Goal: Task Accomplishment & Management: Complete application form

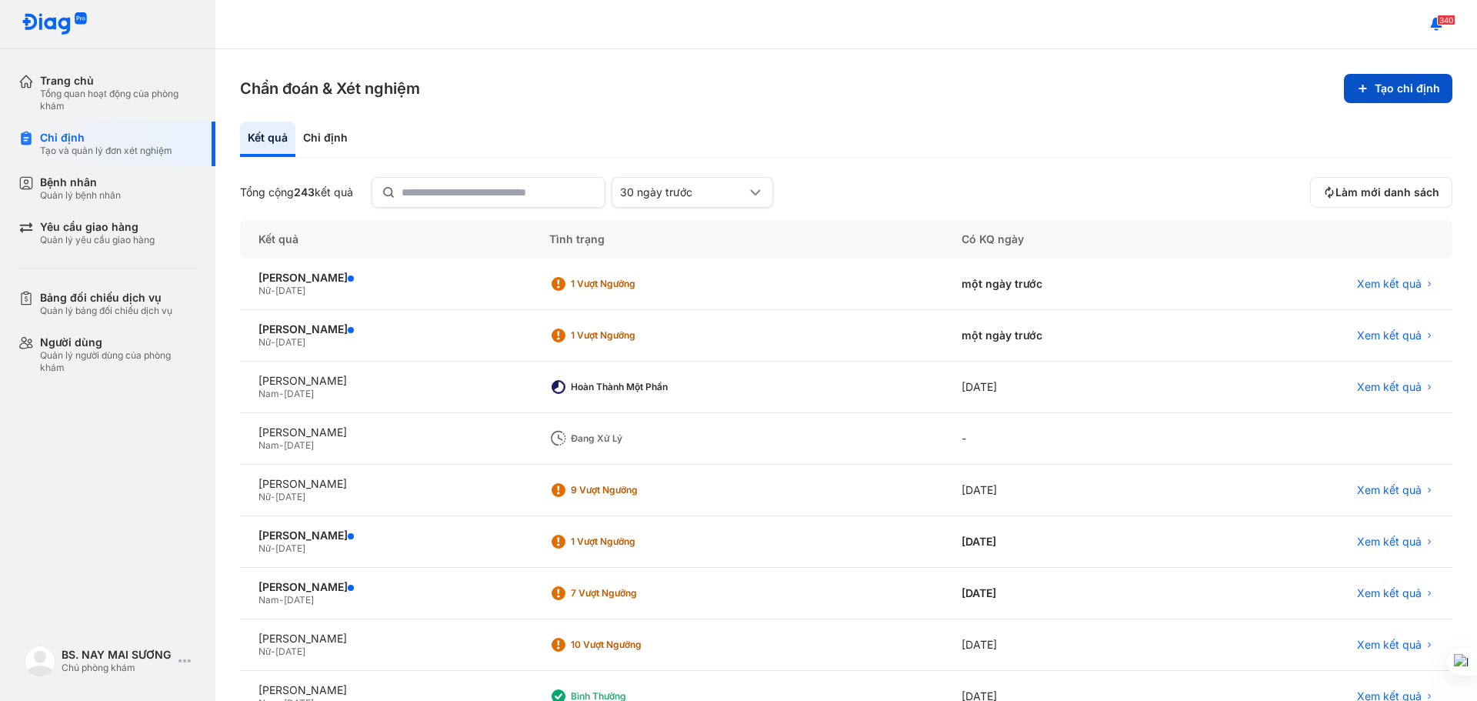
click at [1400, 85] on button "Tạo chỉ định" at bounding box center [1398, 88] width 108 height 29
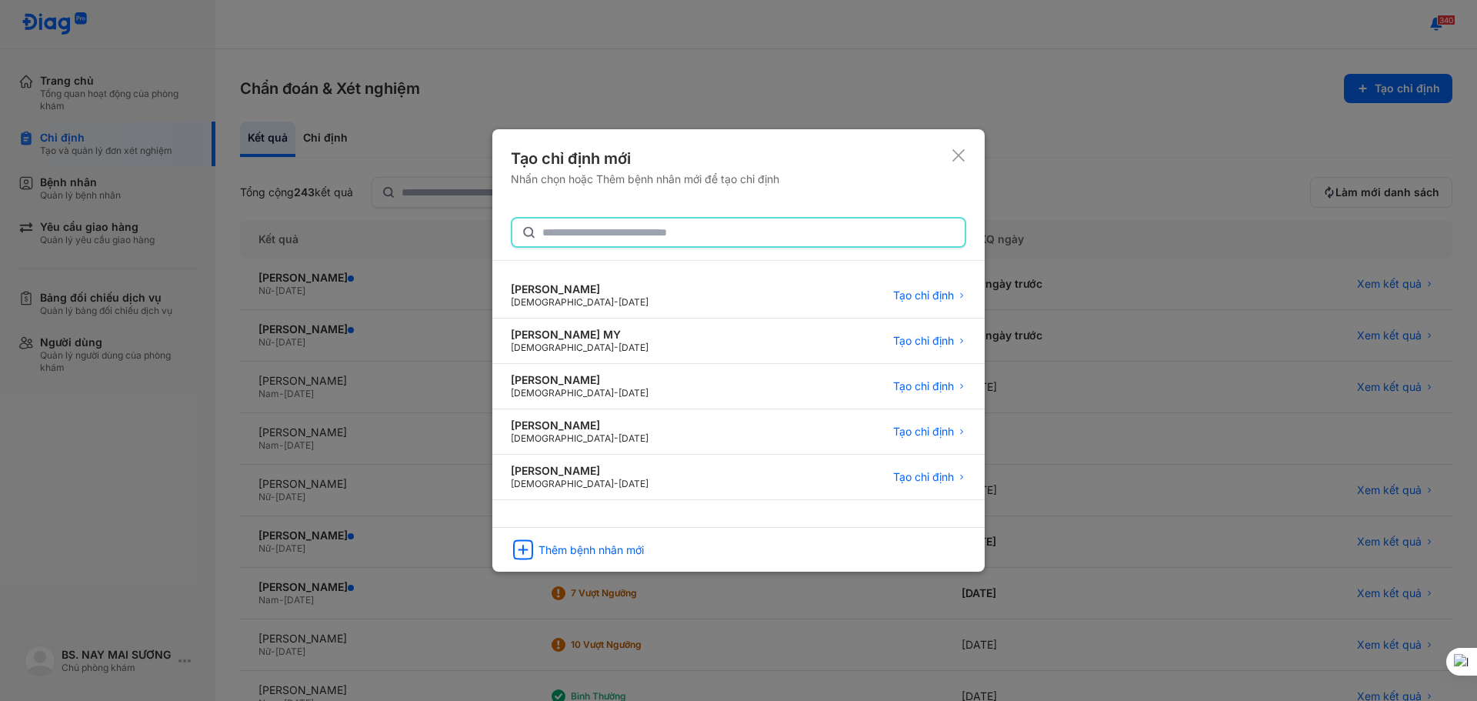
click at [598, 229] on input "text" at bounding box center [748, 232] width 413 height 28
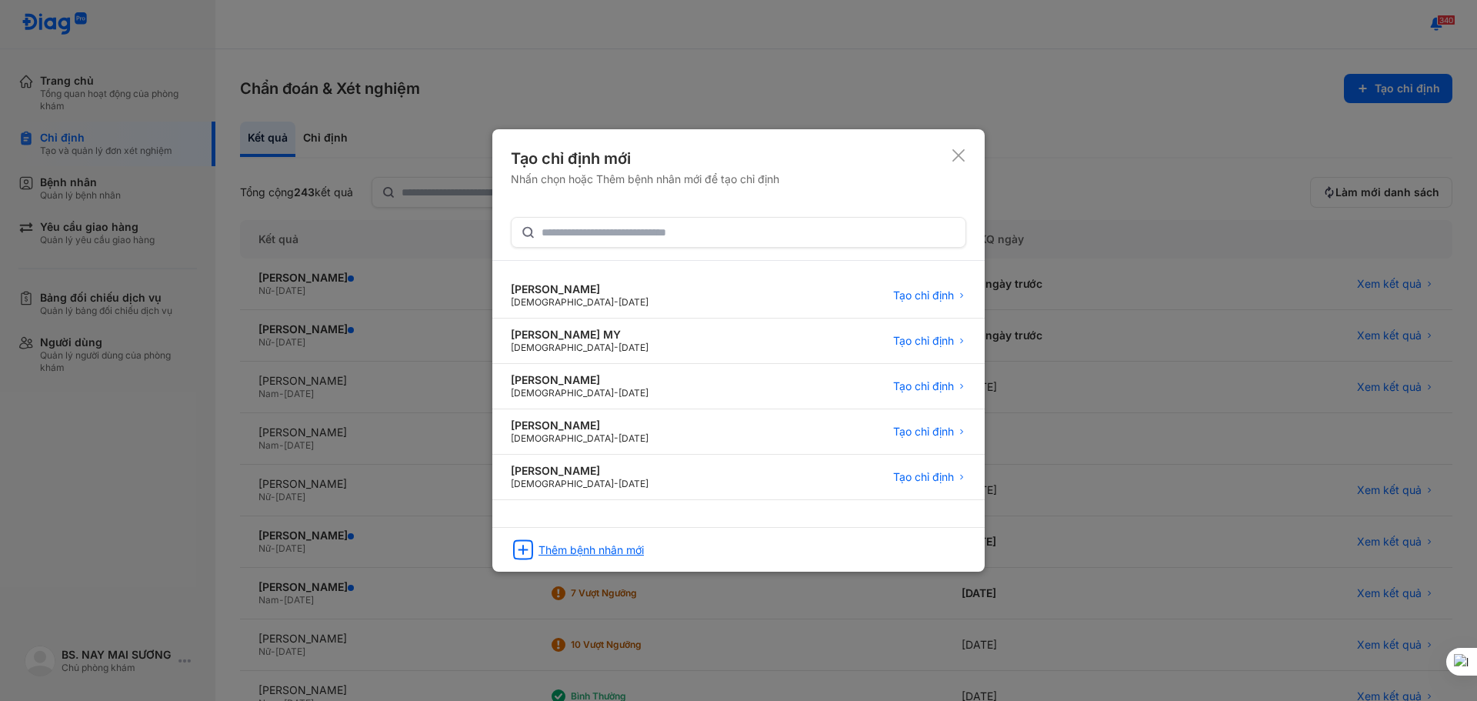
click at [603, 552] on div "Thêm bệnh nhân mới" at bounding box center [590, 550] width 105 height 14
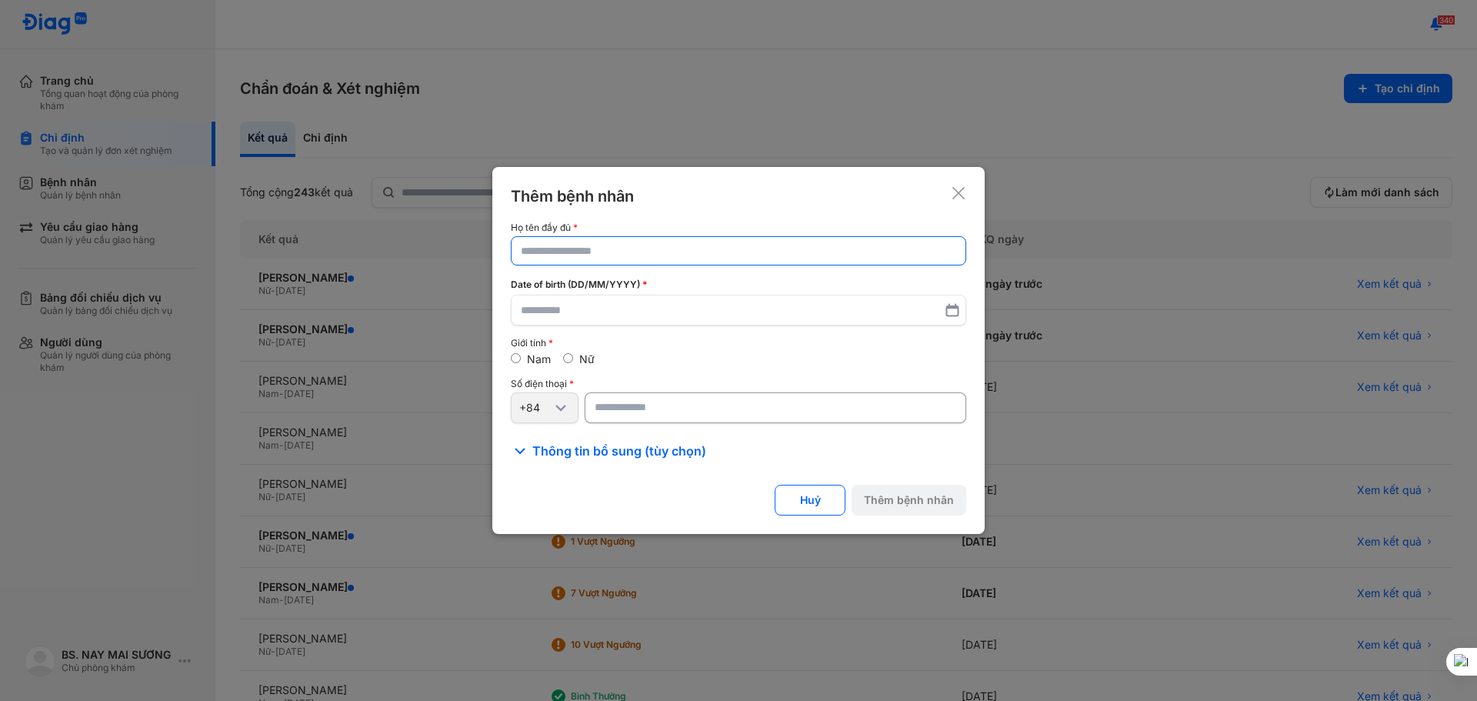
click at [574, 243] on input "text" at bounding box center [738, 251] width 435 height 28
type input "**********"
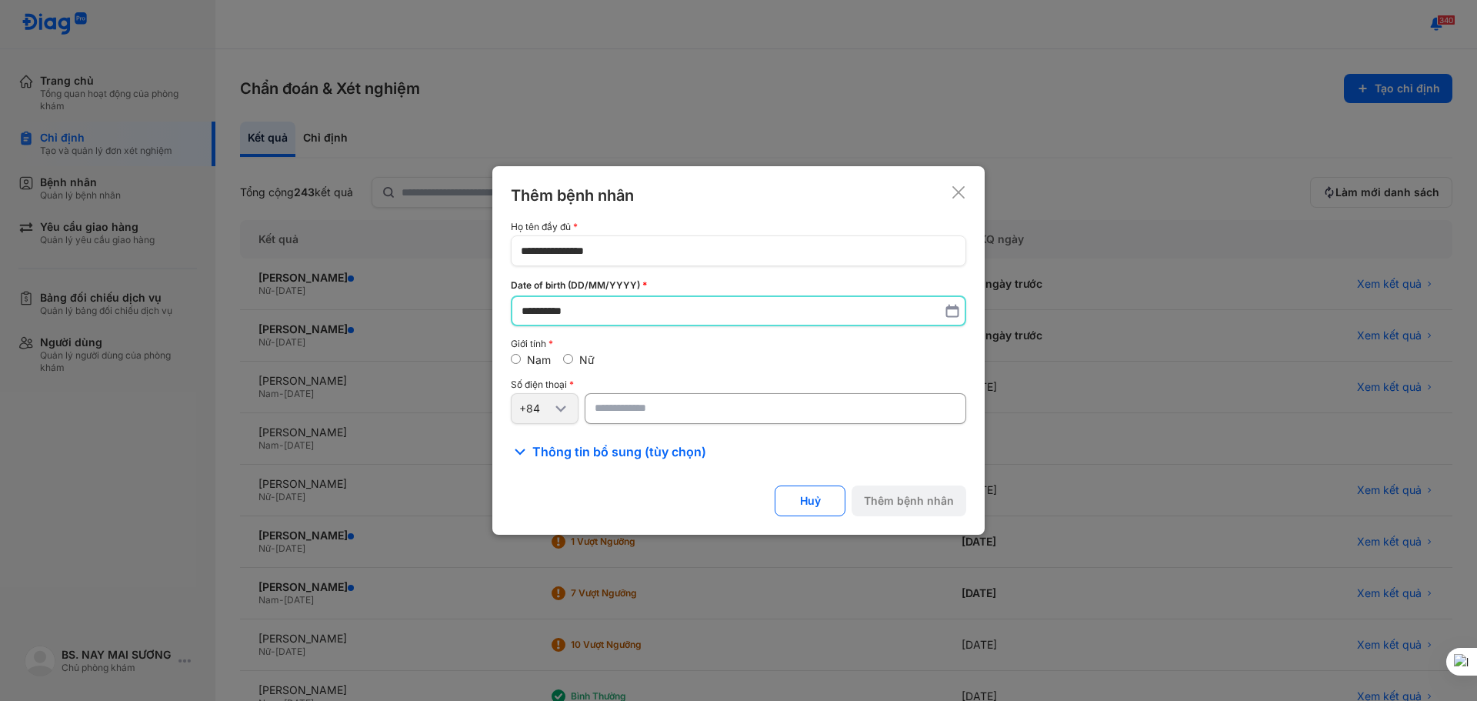
type input "**********"
click at [617, 421] on input "number" at bounding box center [776, 408] width 382 height 31
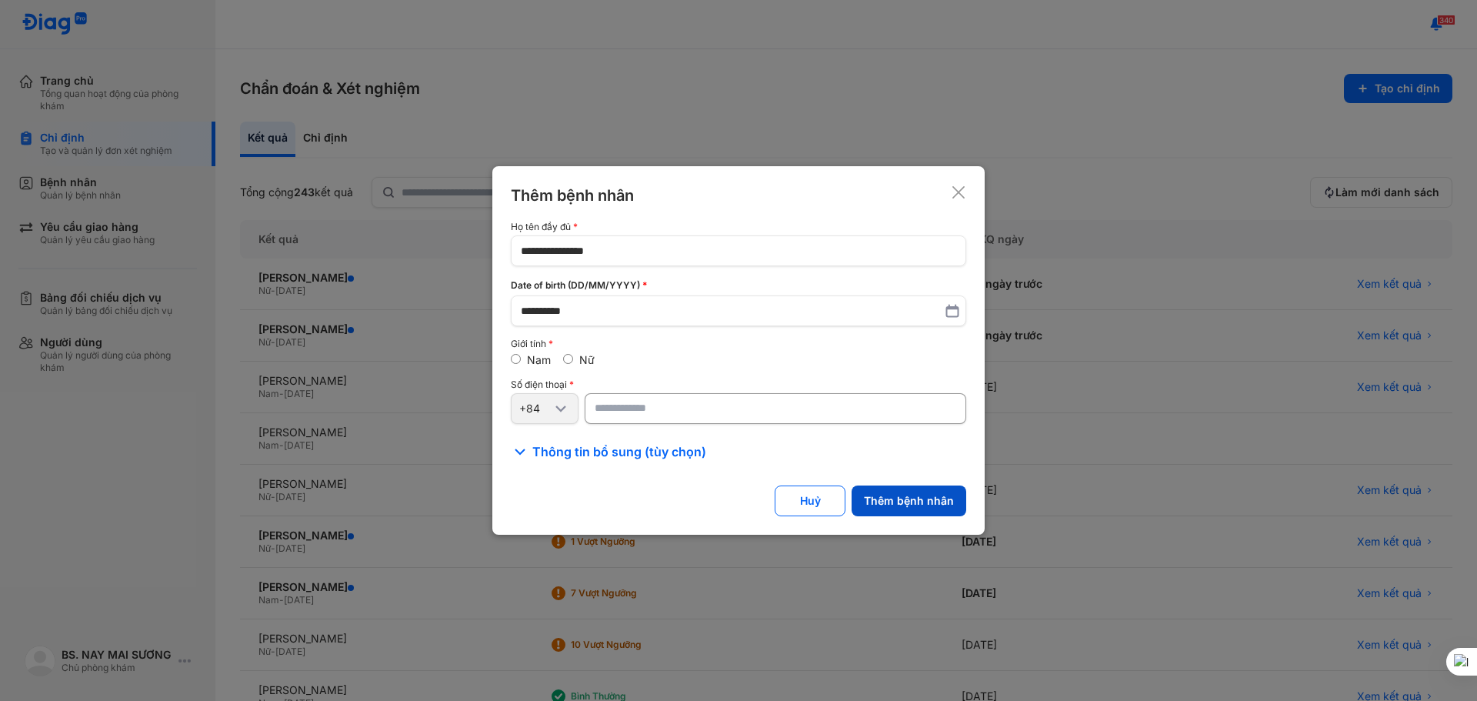
type input "**********"
click at [883, 507] on button "Thêm bệnh nhân" at bounding box center [909, 500] width 115 height 31
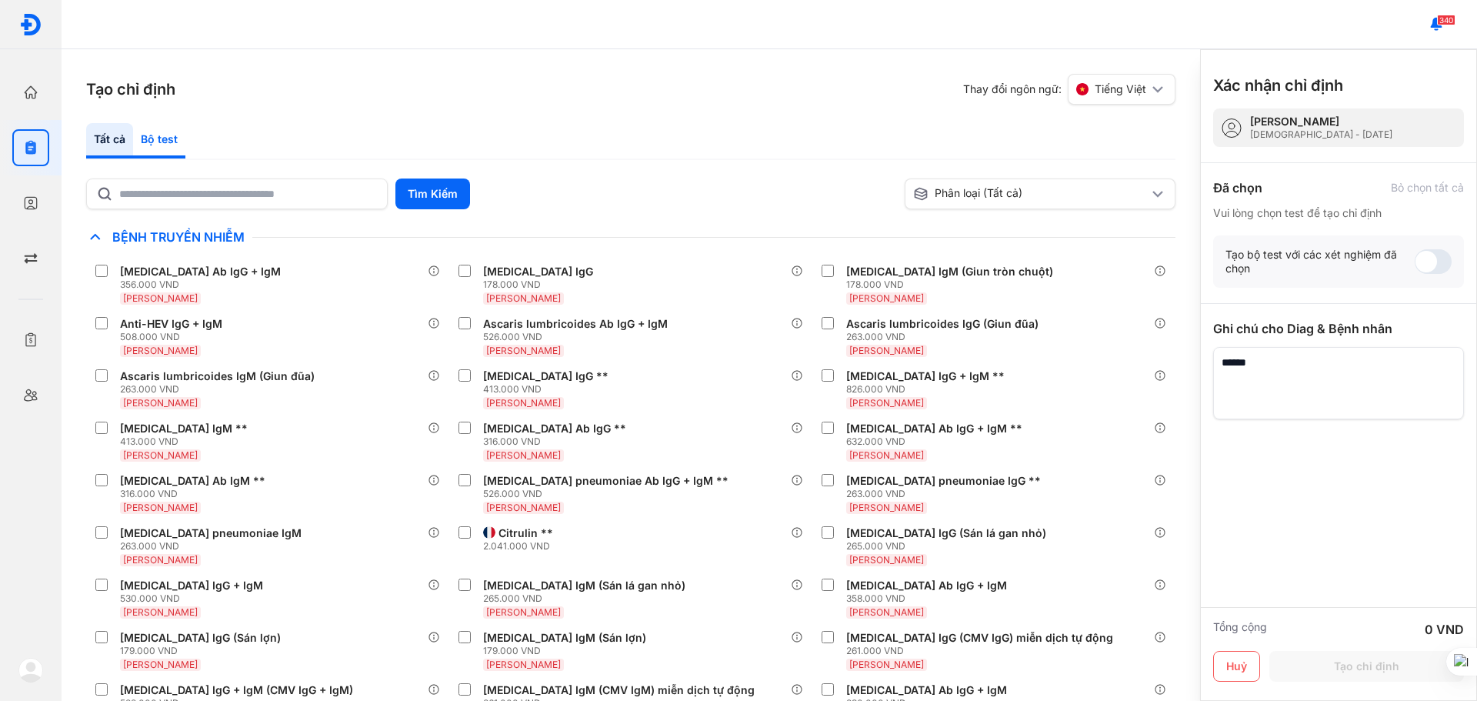
click at [149, 140] on div "Bộ test" at bounding box center [159, 140] width 52 height 35
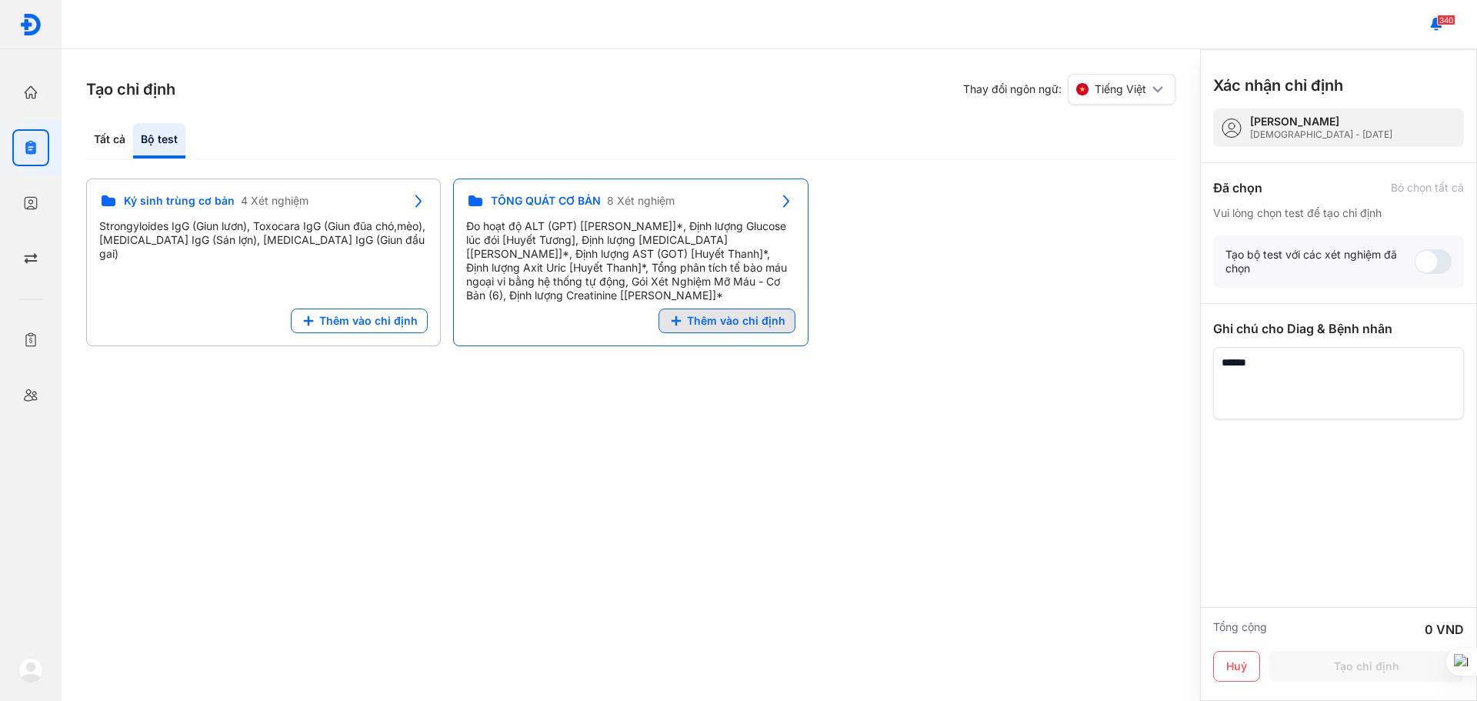
click at [702, 322] on span "Thêm vào chỉ định" at bounding box center [736, 321] width 98 height 14
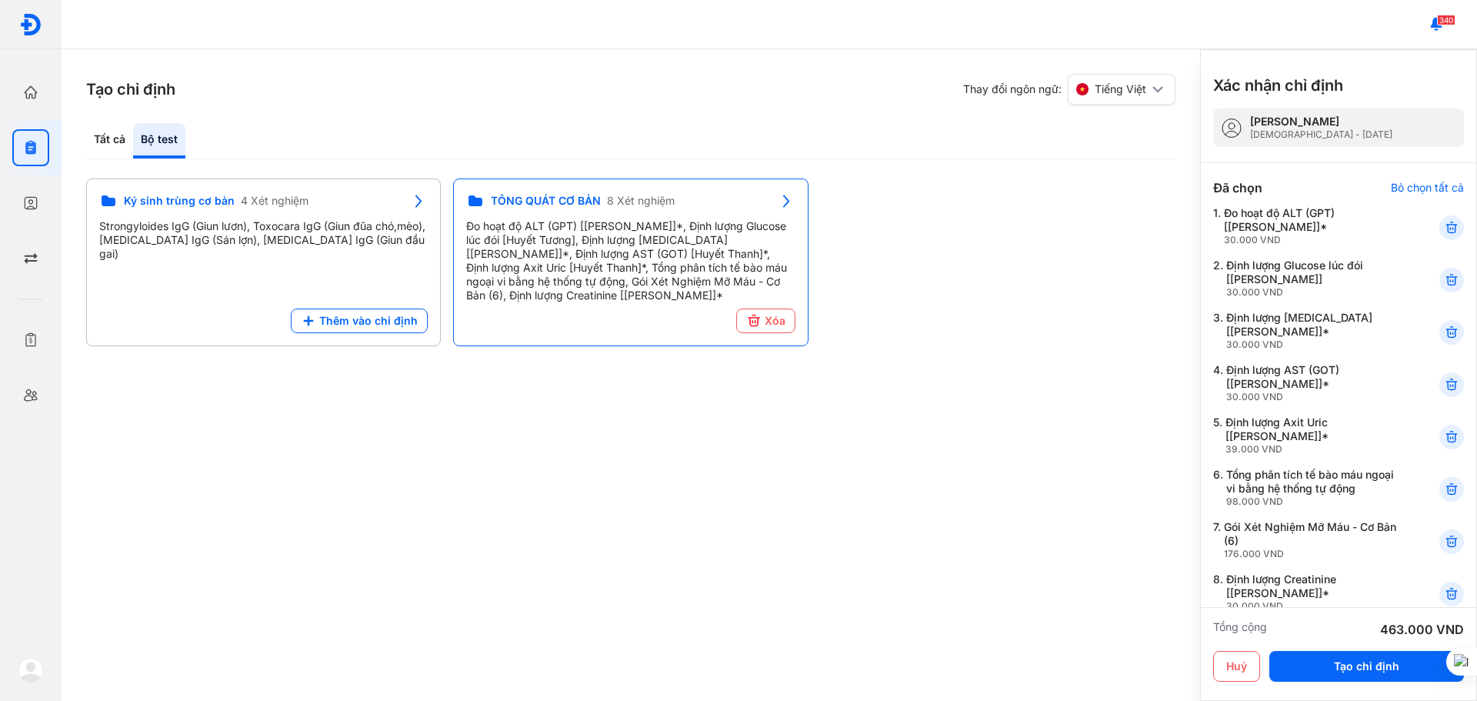
scroll to position [77, 0]
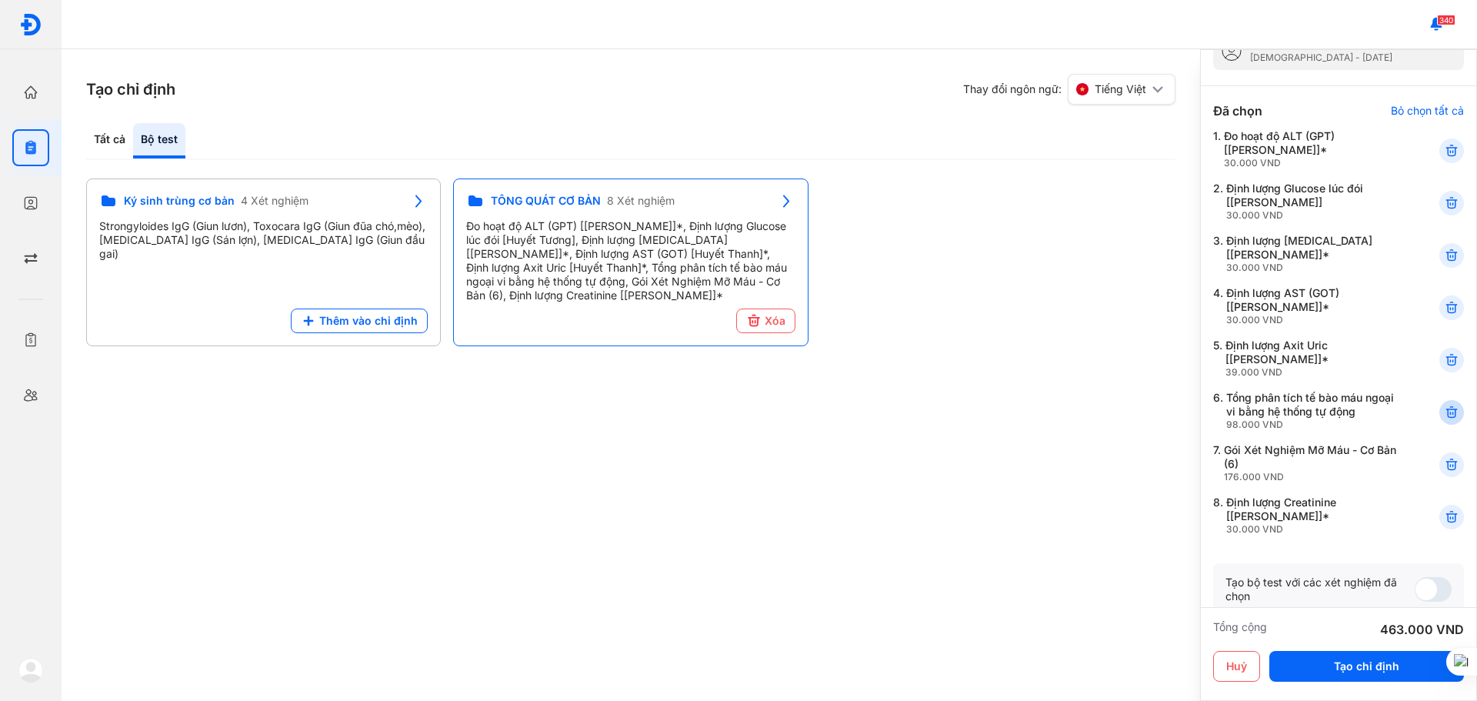
click at [1447, 352] on icon at bounding box center [1451, 359] width 15 height 15
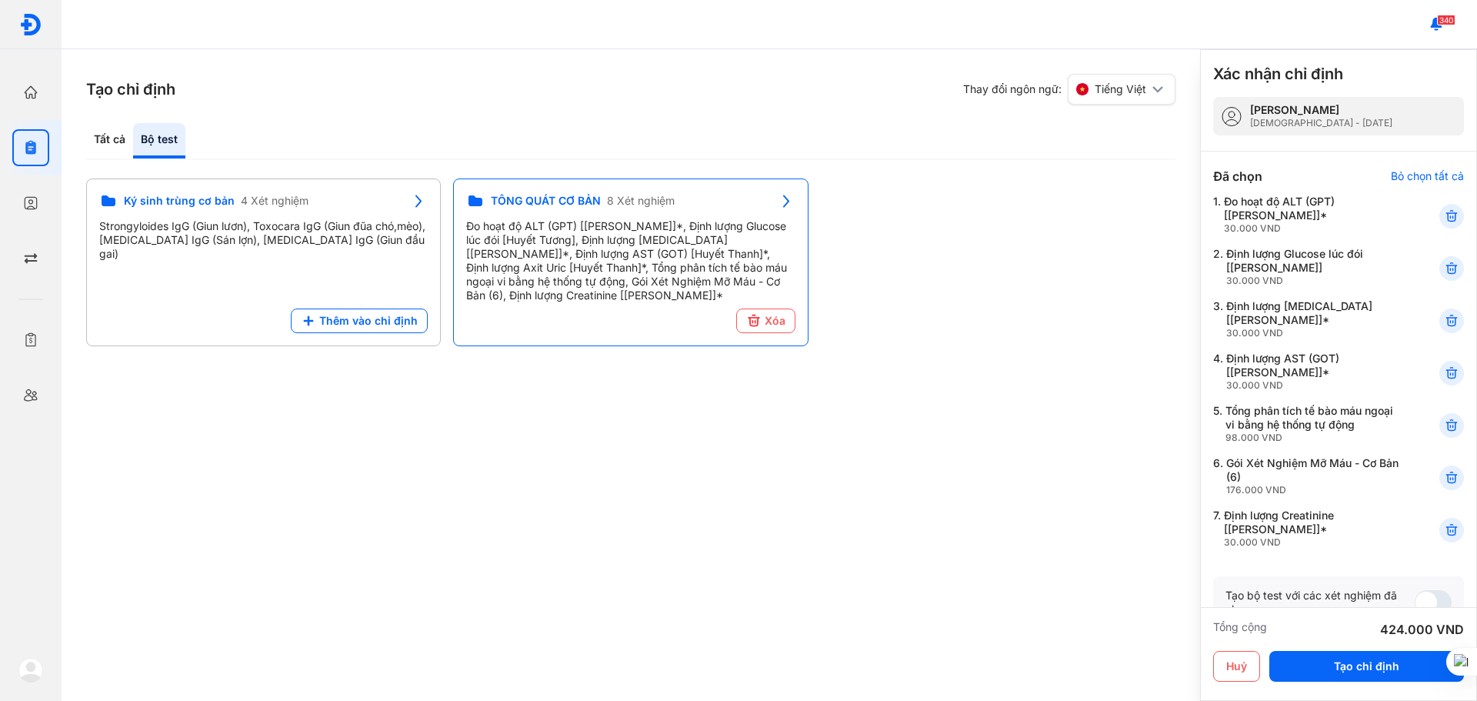
scroll to position [0, 0]
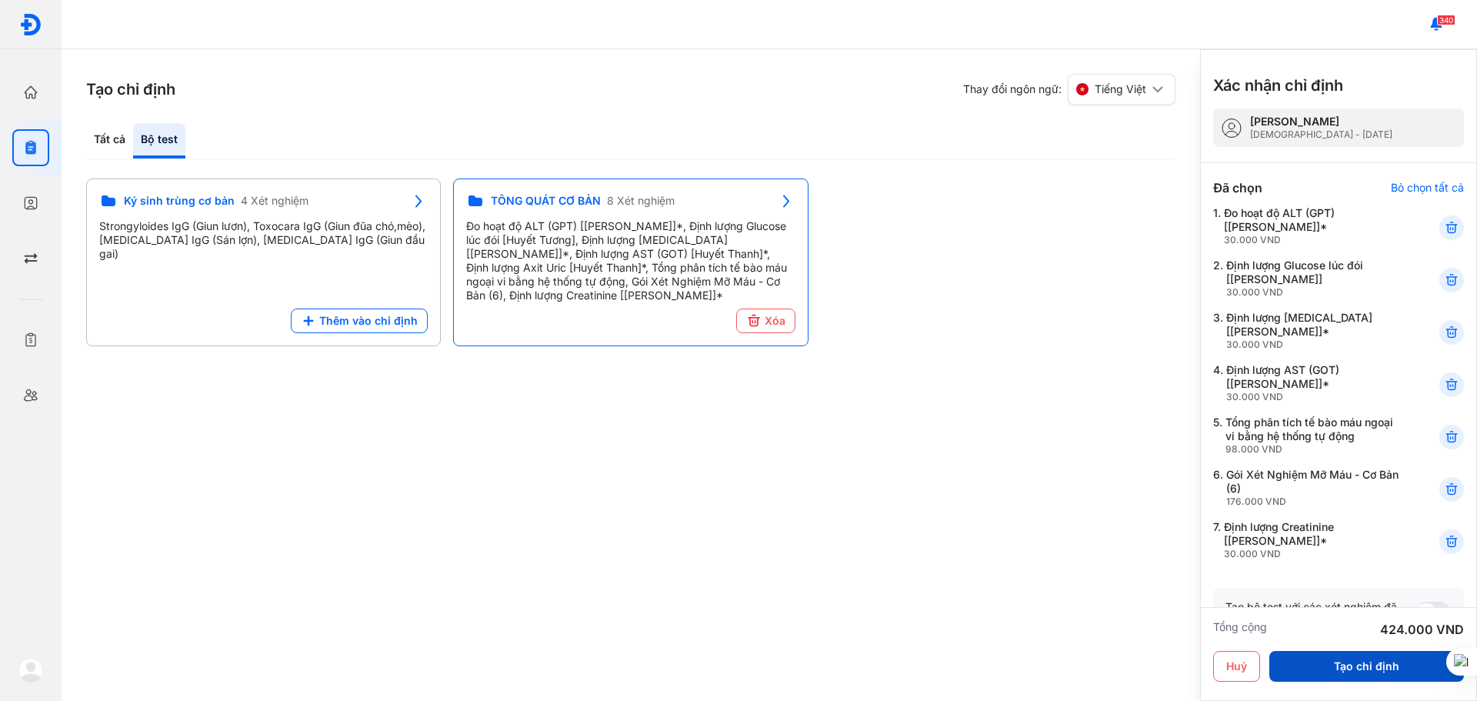
click at [1351, 666] on button "Tạo chỉ định" at bounding box center [1366, 666] width 195 height 31
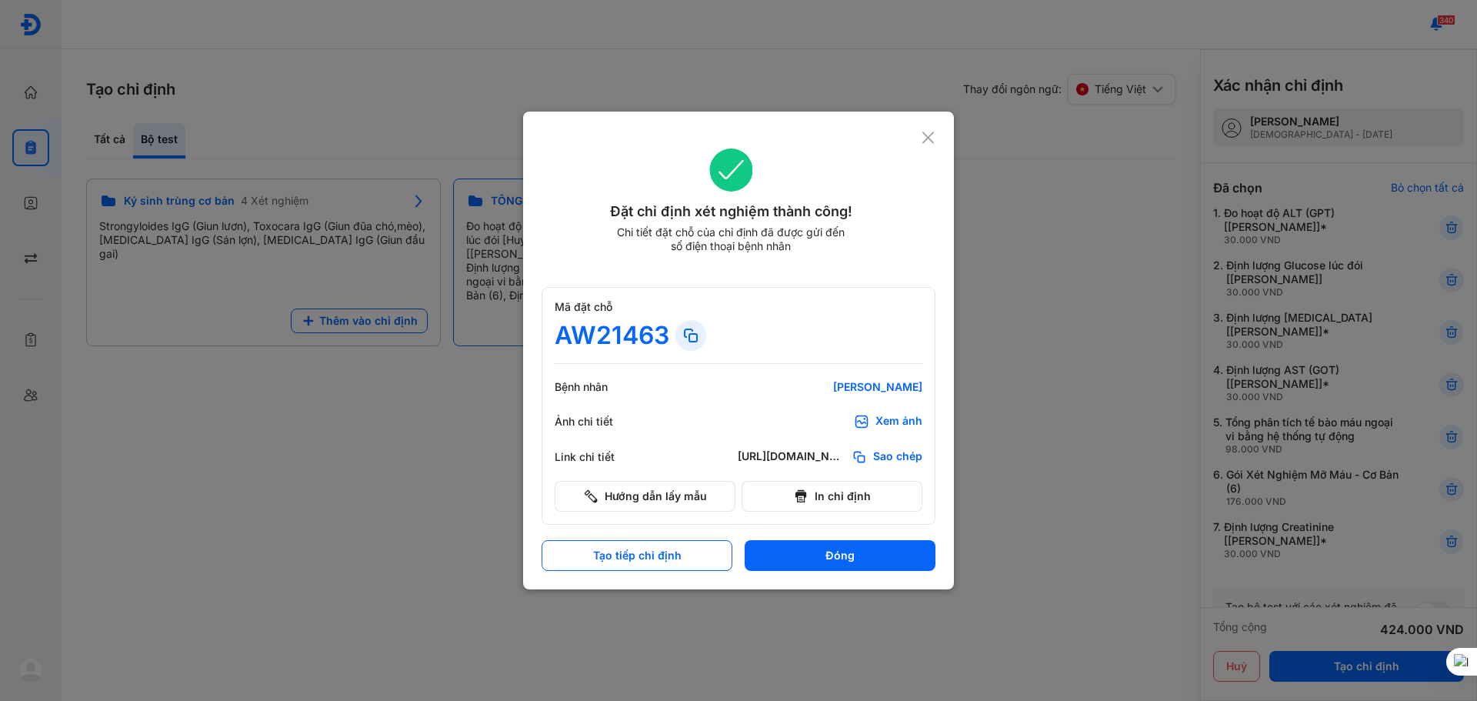
click at [929, 138] on icon at bounding box center [928, 137] width 15 height 15
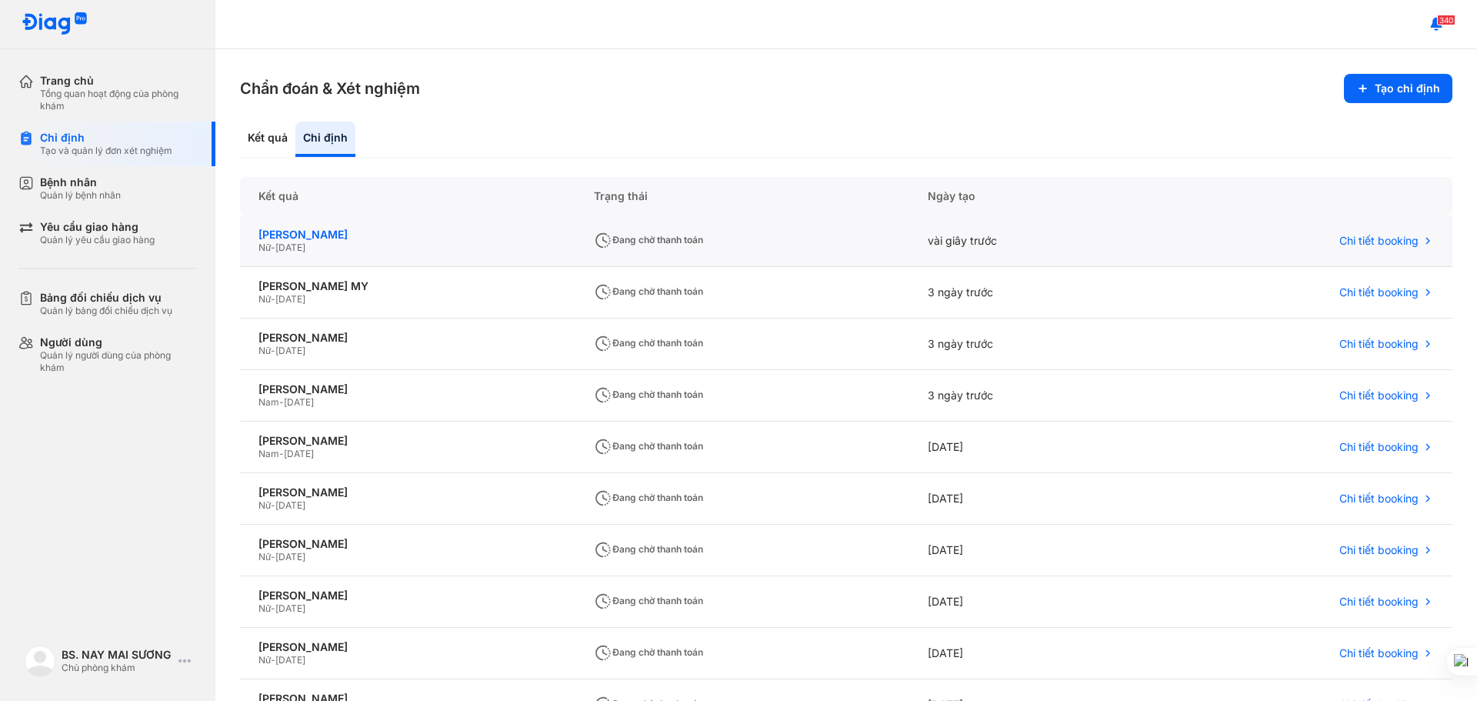
click at [417, 238] on div "[PERSON_NAME]" at bounding box center [407, 235] width 298 height 14
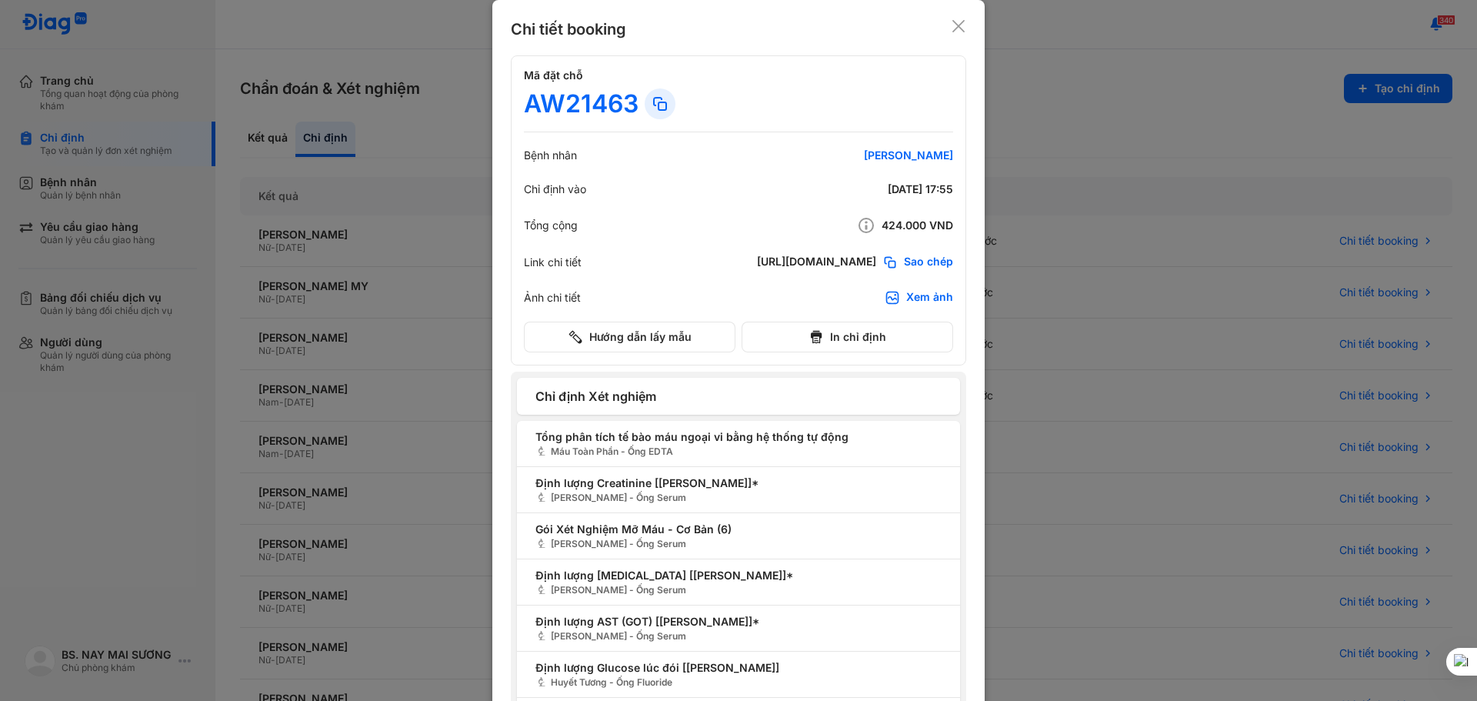
click at [953, 28] on icon at bounding box center [958, 25] width 15 height 15
